Goal: Task Accomplishment & Management: Complete application form

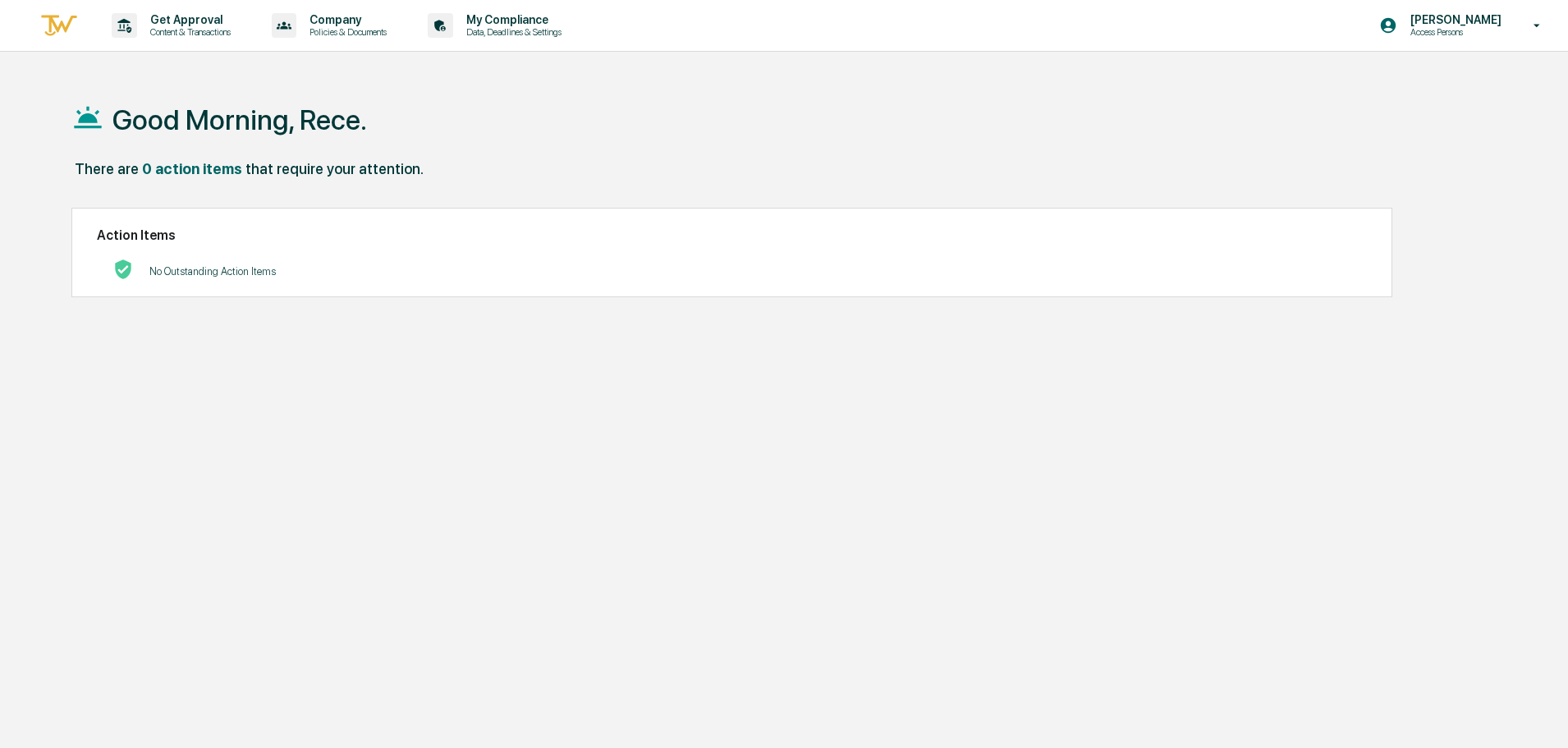
click at [153, 20] on p "Get Approval" at bounding box center [188, 20] width 102 height 14
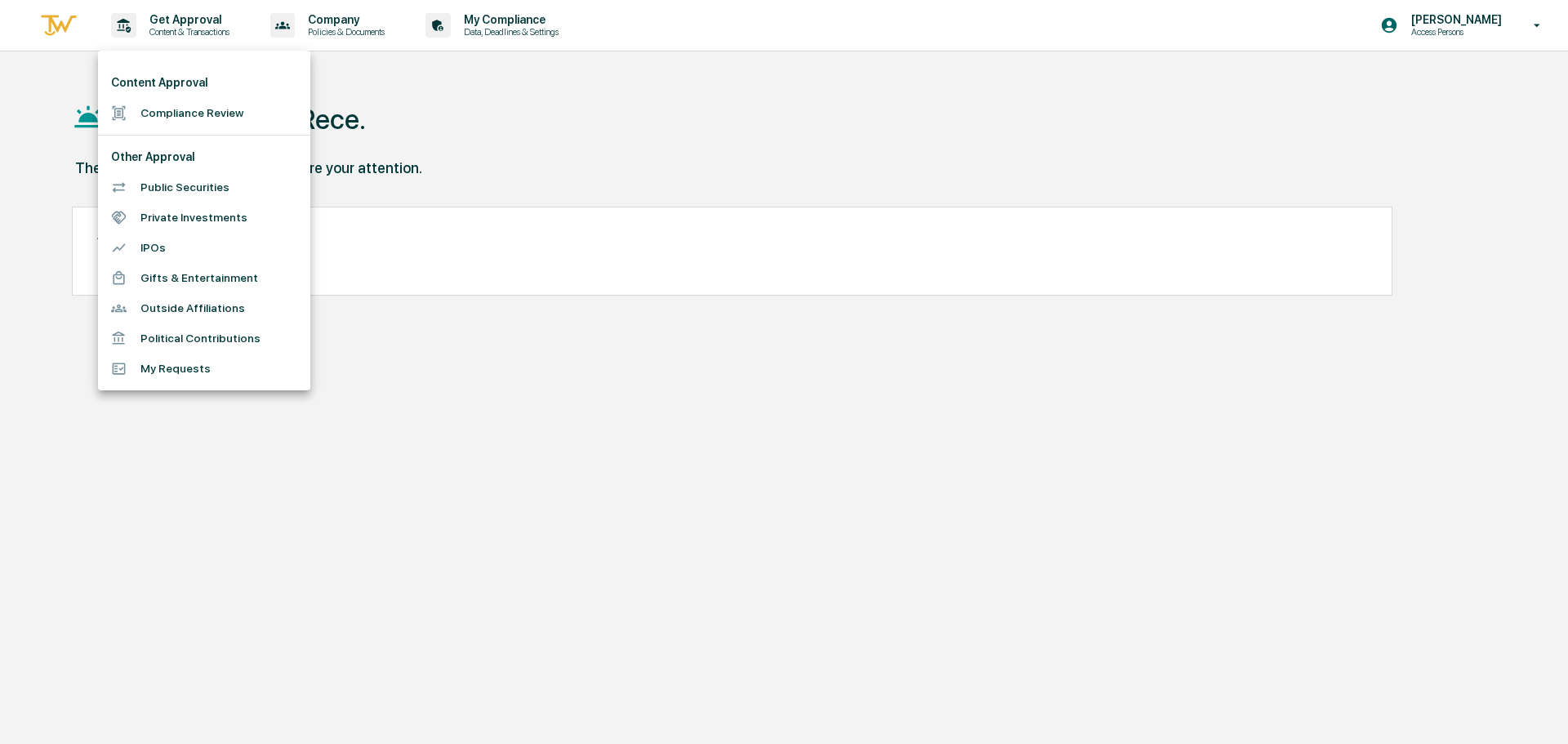
click at [162, 111] on li "Compliance Review" at bounding box center [204, 112] width 213 height 30
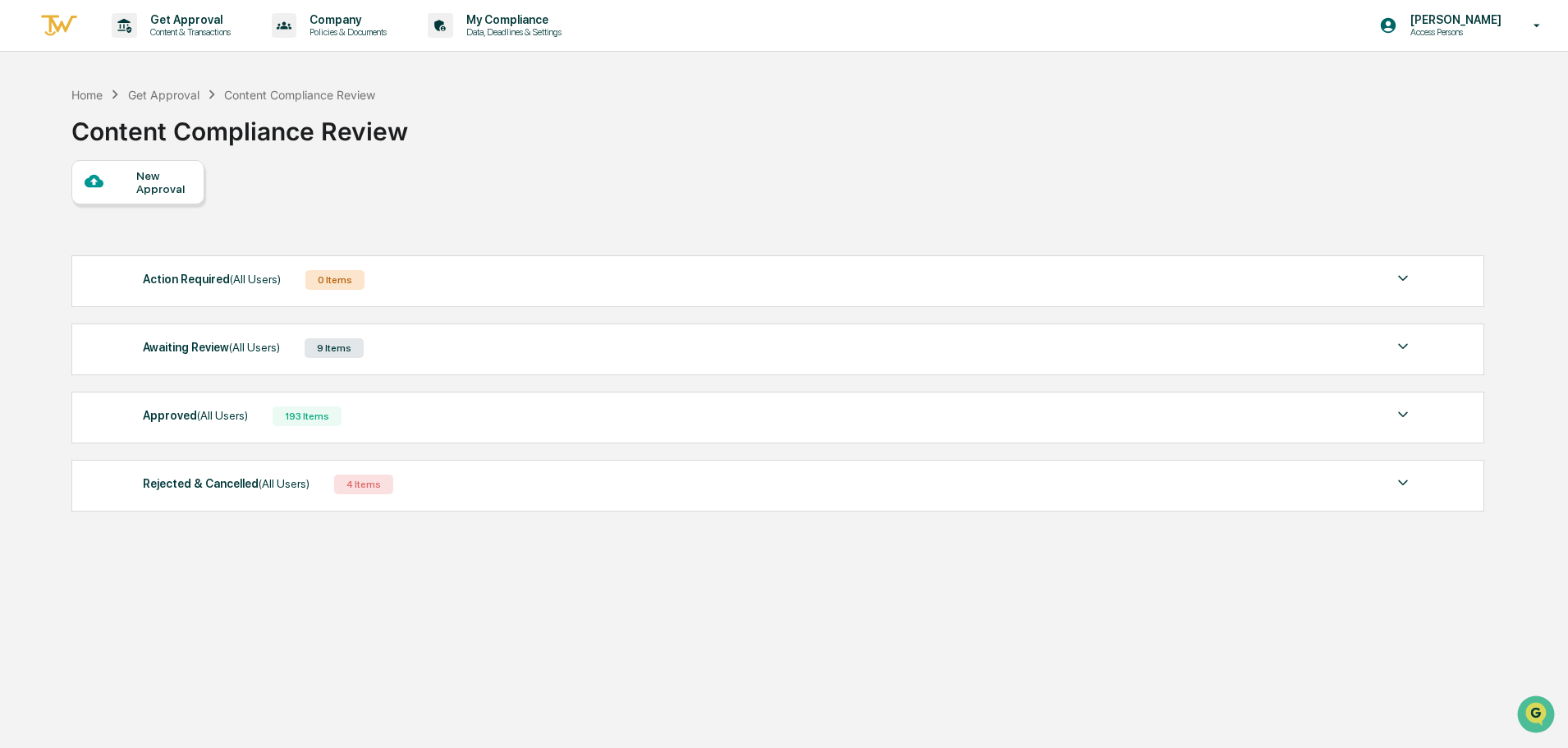
click at [136, 184] on div "New Approval" at bounding box center [163, 182] width 55 height 26
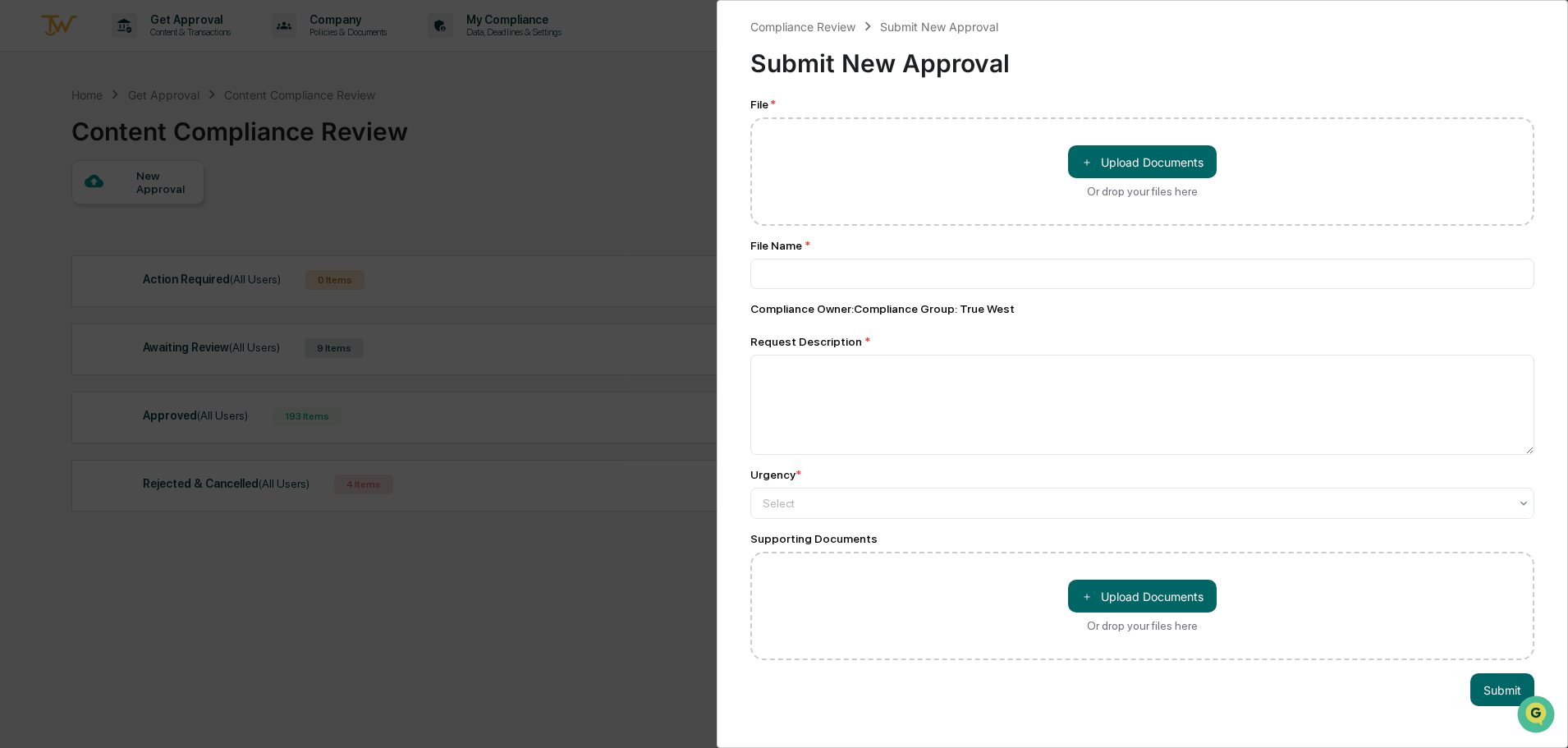
click at [1108, 158] on button "＋ Upload Documents" at bounding box center [1142, 161] width 149 height 33
type input "**********"
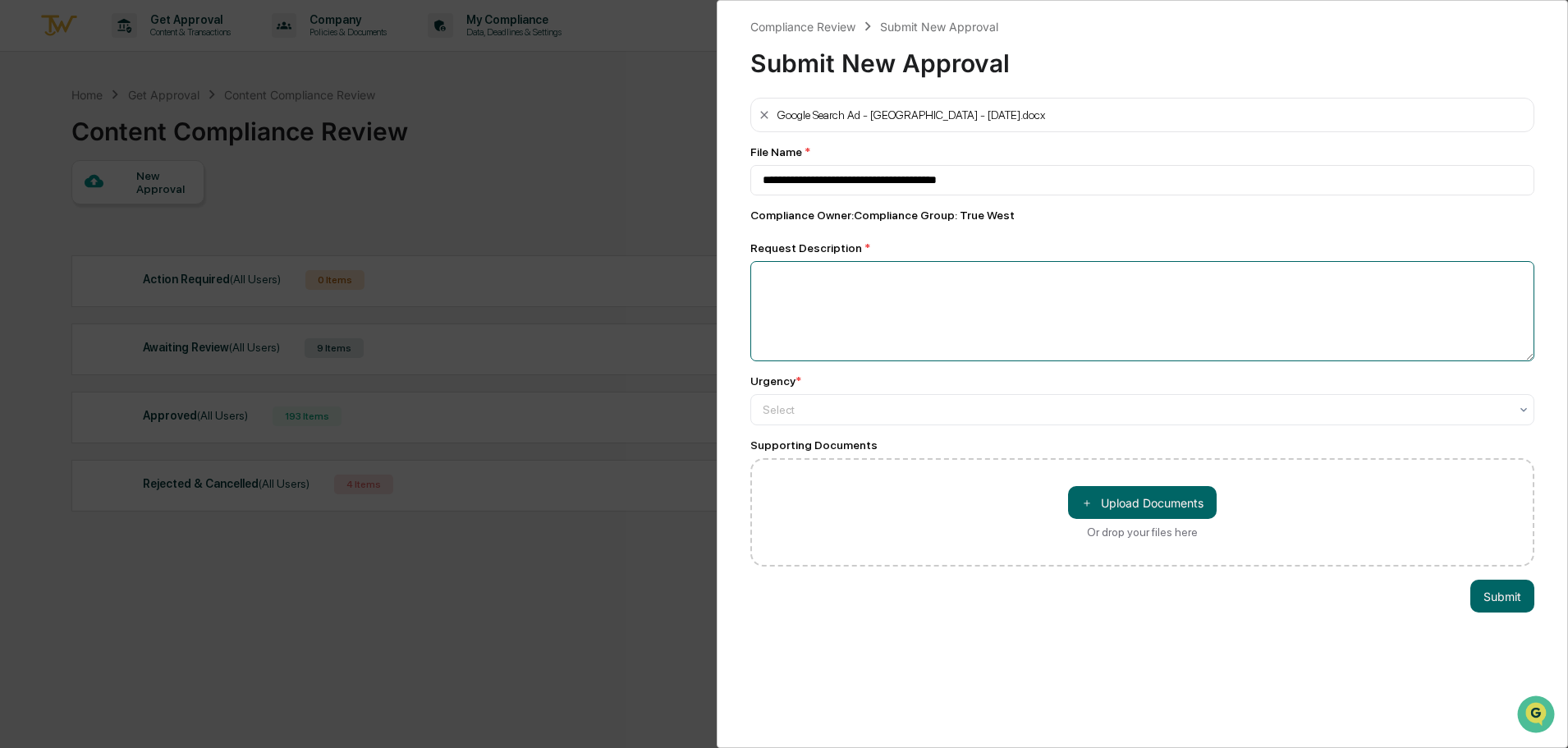
click at [937, 318] on textarea at bounding box center [1142, 311] width 784 height 100
type textarea "**********"
click at [958, 404] on div at bounding box center [1135, 410] width 747 height 17
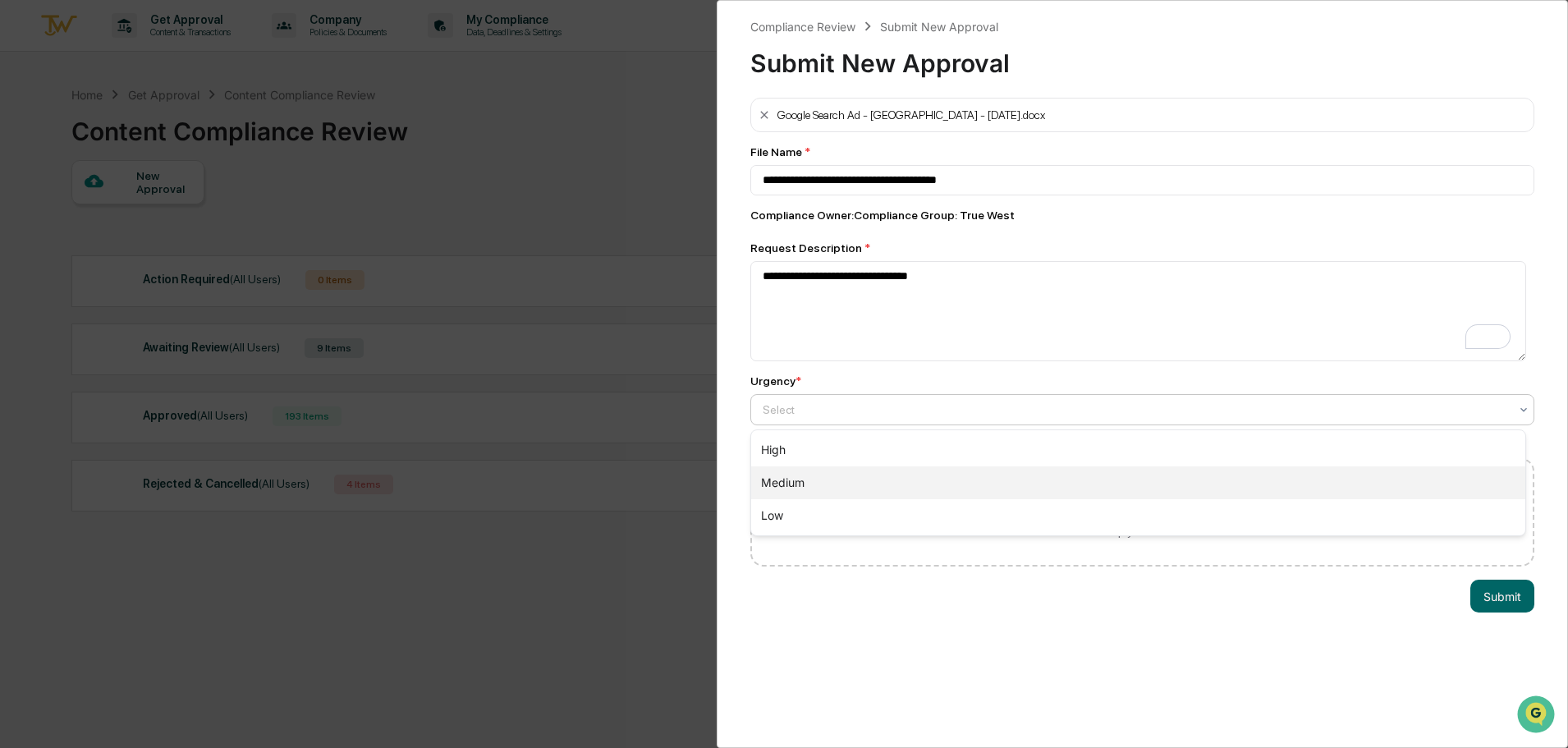
click at [944, 473] on div "Medium" at bounding box center [1138, 483] width 774 height 33
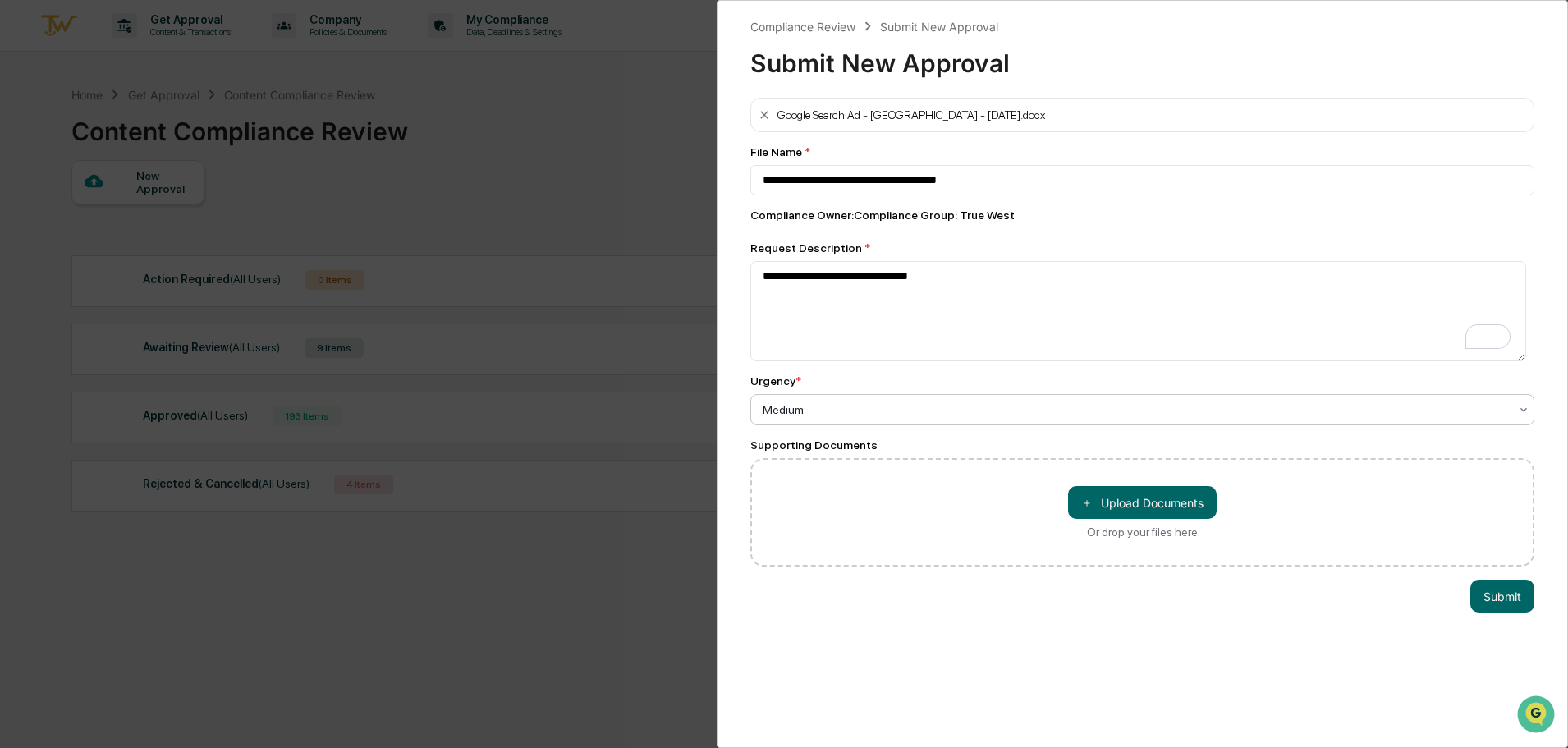
click at [1147, 512] on button "＋ Upload Documents" at bounding box center [1142, 503] width 149 height 33
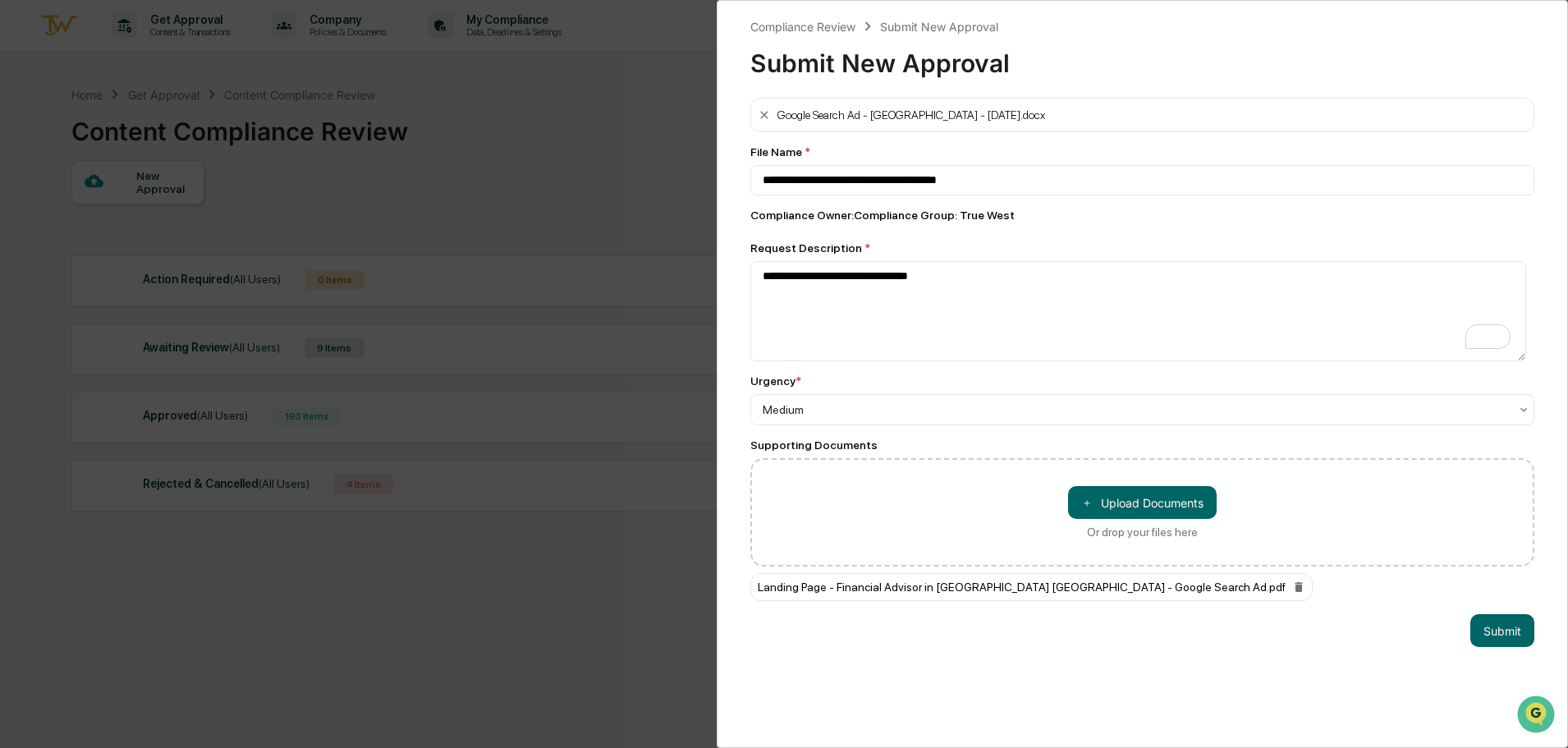
click at [1172, 504] on button "＋ Upload Documents" at bounding box center [1142, 503] width 149 height 33
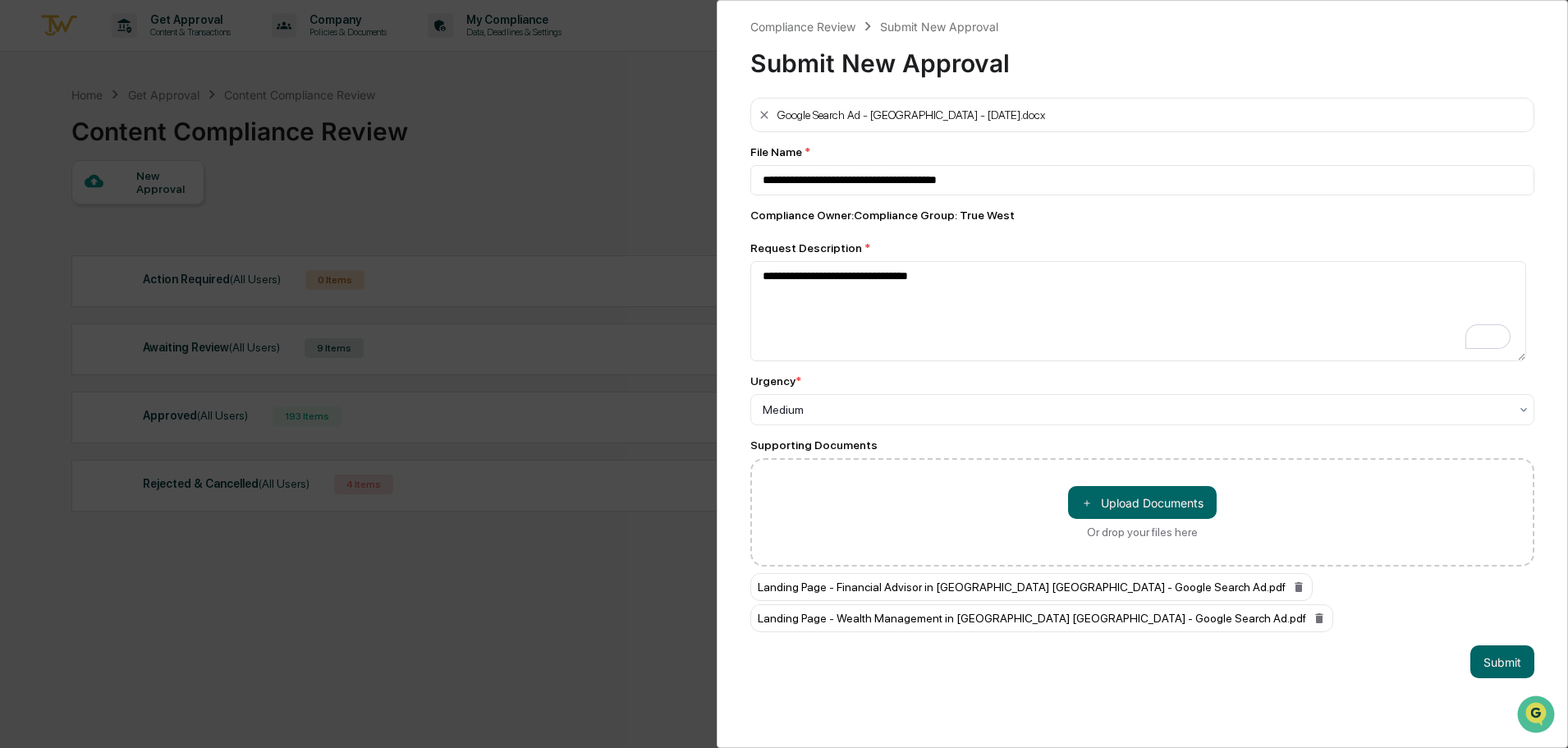
click at [1154, 503] on button "＋ Upload Documents" at bounding box center [1142, 503] width 149 height 33
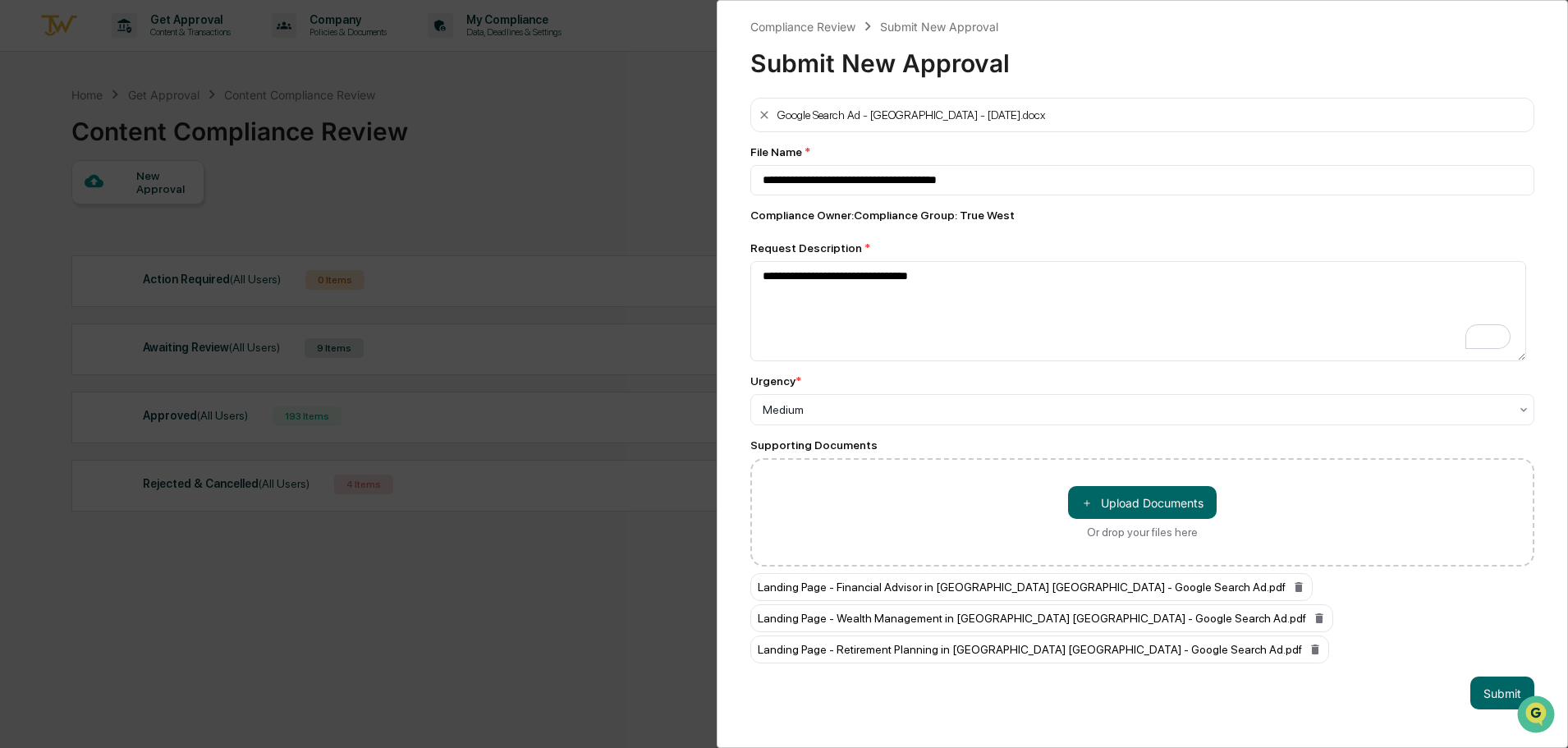
click at [1137, 481] on div "＋ Upload Documents Or drop your files here" at bounding box center [1142, 512] width 784 height 108
click at [1136, 499] on button "＋ Upload Documents" at bounding box center [1142, 503] width 149 height 33
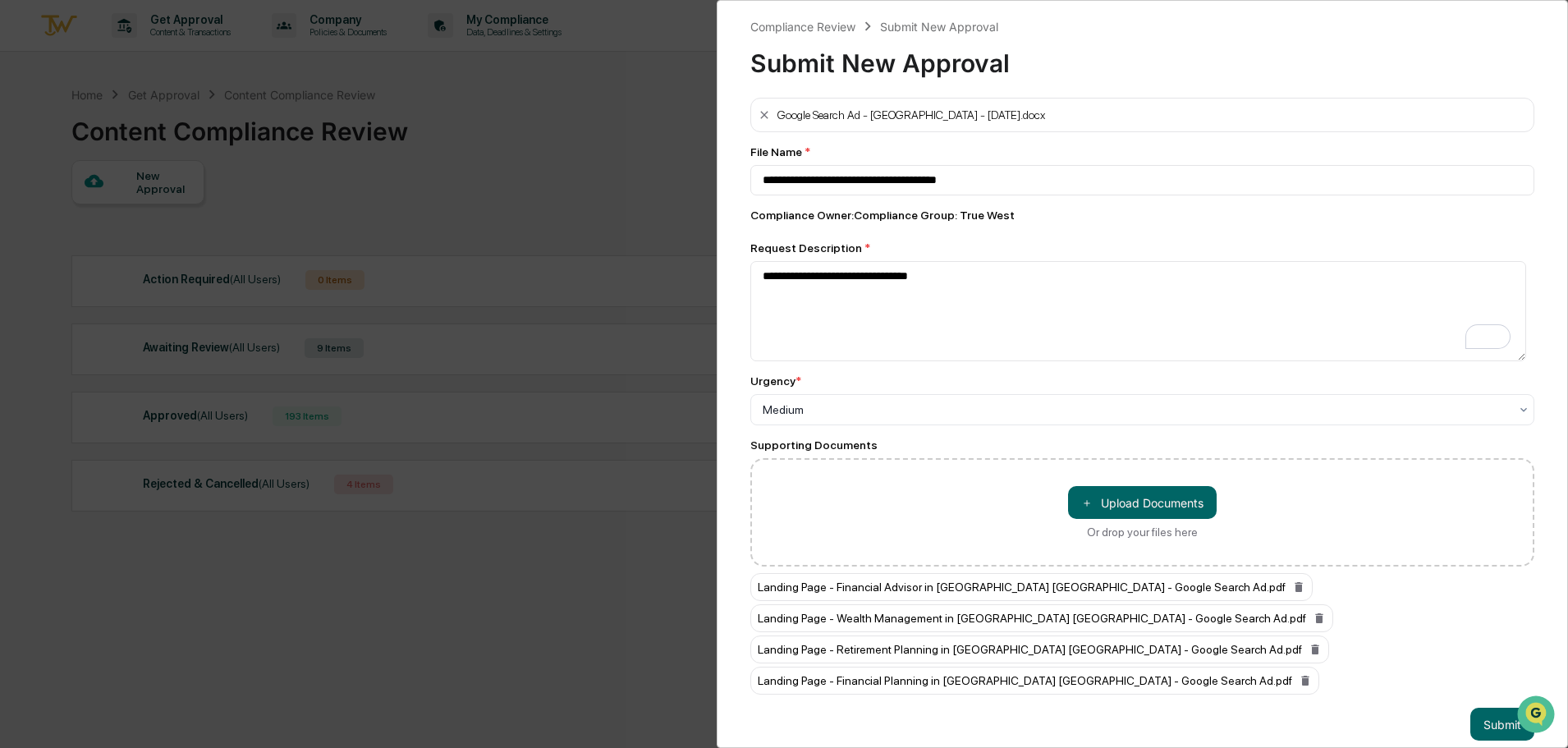
click at [1498, 727] on button "Submit" at bounding box center [1502, 725] width 64 height 33
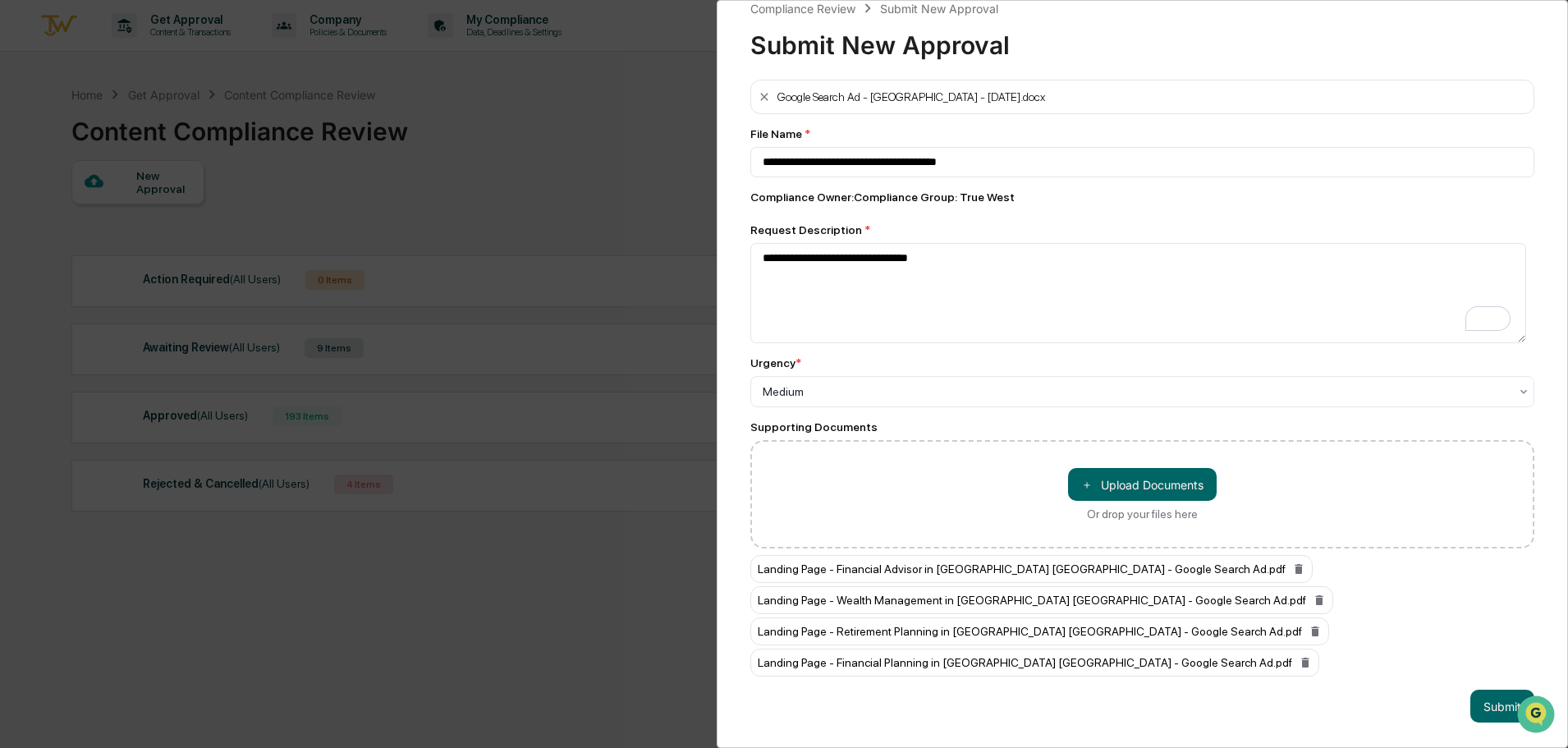
scroll to position [27, 0]
click at [1478, 700] on button "Submit" at bounding box center [1502, 706] width 64 height 33
click at [1480, 694] on button "Submit" at bounding box center [1502, 706] width 64 height 33
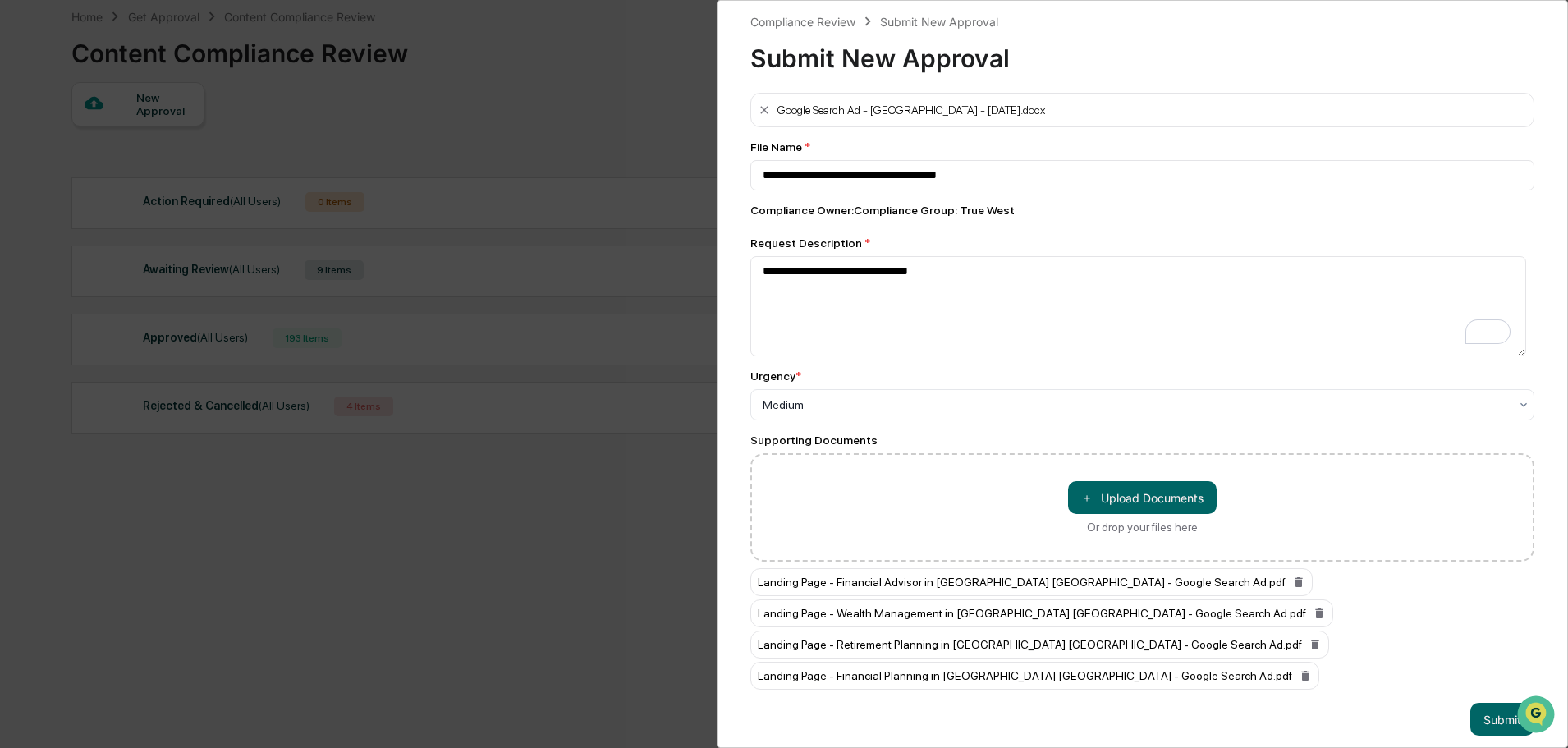
scroll to position [0, 0]
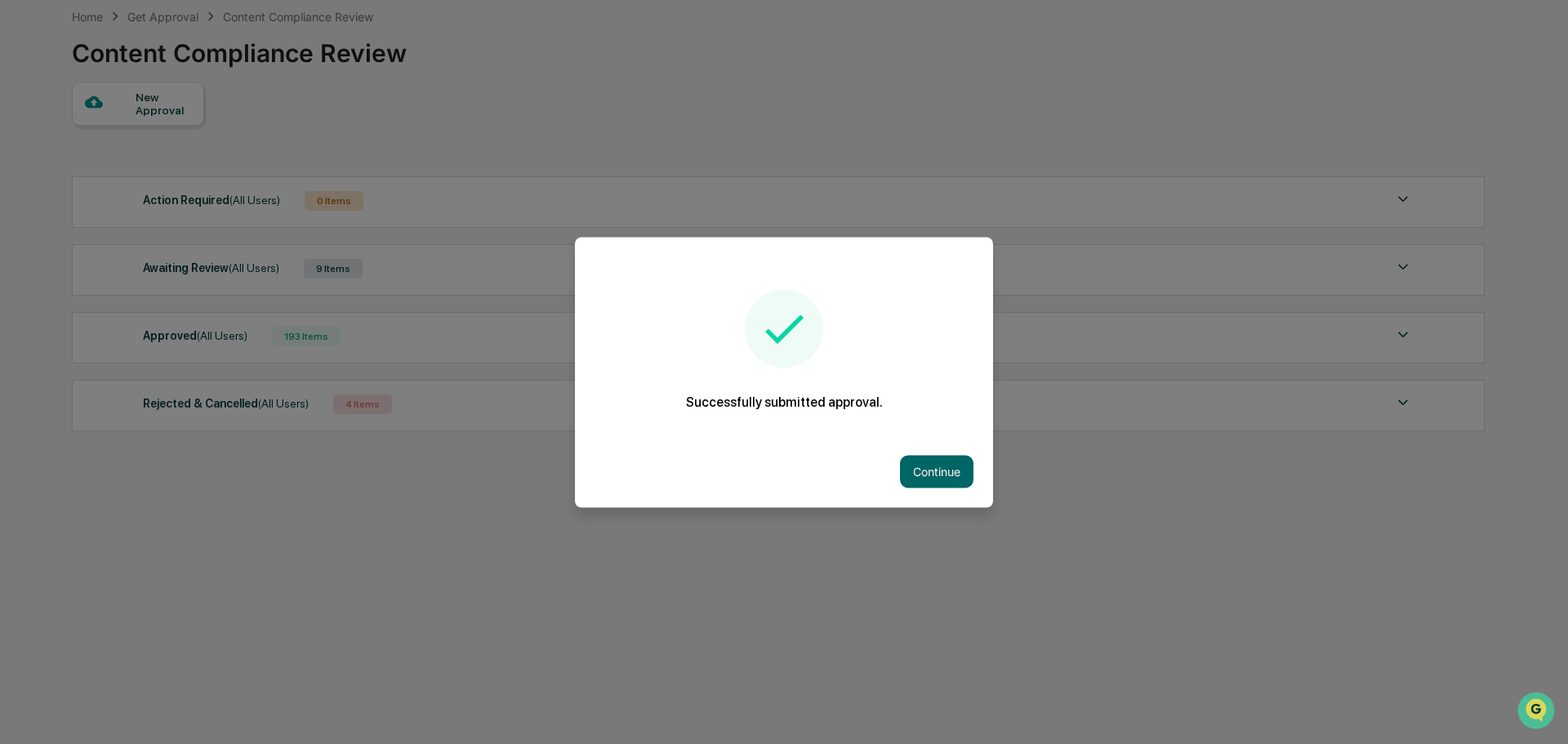
click at [905, 473] on button "Continue" at bounding box center [936, 471] width 74 height 33
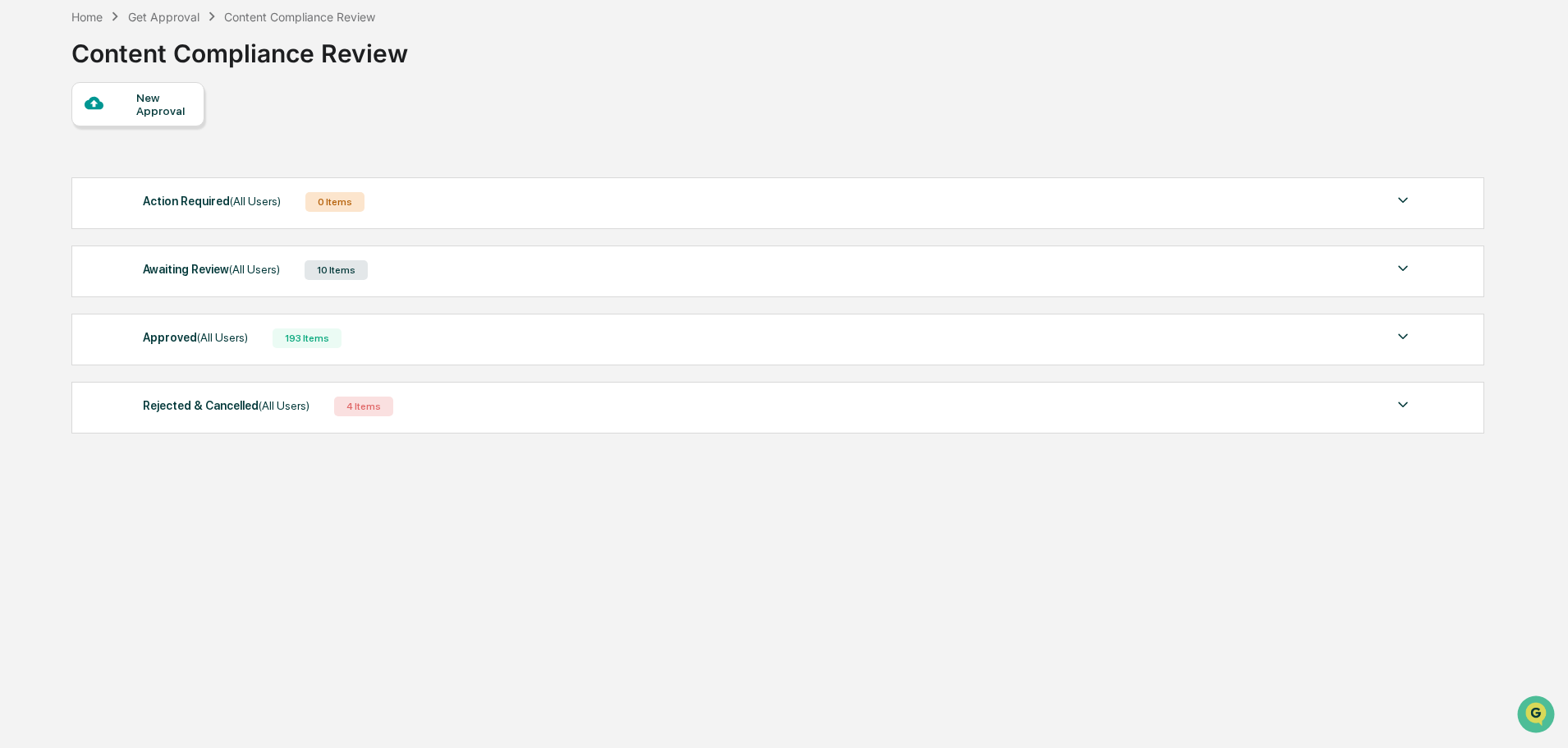
click at [822, 83] on div "New Approval" at bounding box center [776, 104] width 1411 height 45
